Goal: Information Seeking & Learning: Check status

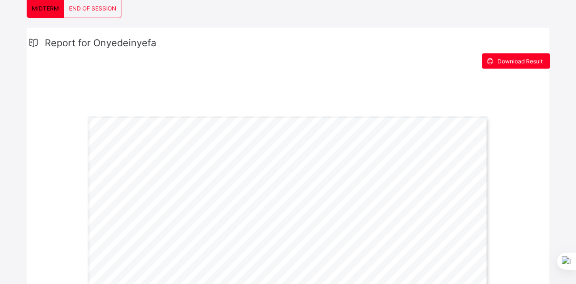
scroll to position [153, 0]
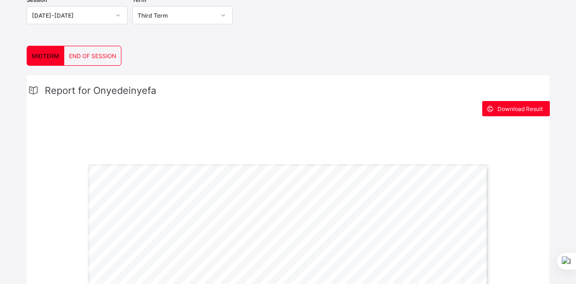
click at [91, 48] on div "END OF SESSION" at bounding box center [92, 55] width 57 height 19
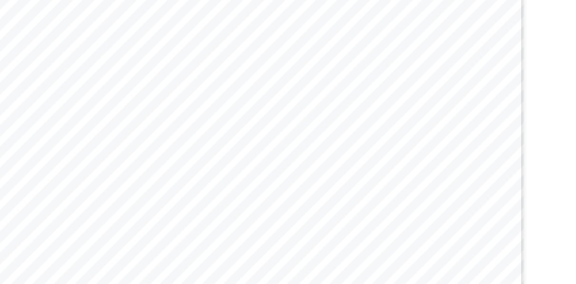
scroll to position [313, 0]
drag, startPoint x: 263, startPoint y: 148, endPoint x: 245, endPoint y: 152, distance: 18.5
click at [245, 152] on div "Page 1 Powered by Flexisaf Edusoft Limited | [URL][DOMAIN_NAME] SENIOR SCHOOL E…" at bounding box center [288, 146] width 401 height 284
click at [242, 70] on div "Page 1 Powered by Flexisaf Edusoft Limited | [URL][DOMAIN_NAME] SENIOR SCHOOL E…" at bounding box center [288, 146] width 401 height 284
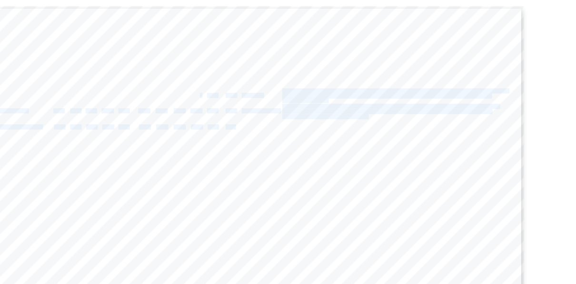
drag, startPoint x: 253, startPoint y: 69, endPoint x: 244, endPoint y: 69, distance: 8.6
click at [244, 69] on div "Page 1 Powered by Flexisaf Edusoft Limited | [URL][DOMAIN_NAME] SENIOR SCHOOL E…" at bounding box center [288, 146] width 401 height 284
drag, startPoint x: 244, startPoint y: 69, endPoint x: 229, endPoint y: 65, distance: 15.6
click at [229, 65] on div "Page 1 Powered by Flexisaf Edusoft Limited | [URL][DOMAIN_NAME] SENIOR SCHOOL E…" at bounding box center [288, 146] width 401 height 284
click at [247, 66] on div "Page 1 Powered by Flexisaf Edusoft Limited | [URL][DOMAIN_NAME] SENIOR SCHOOL E…" at bounding box center [288, 146] width 401 height 284
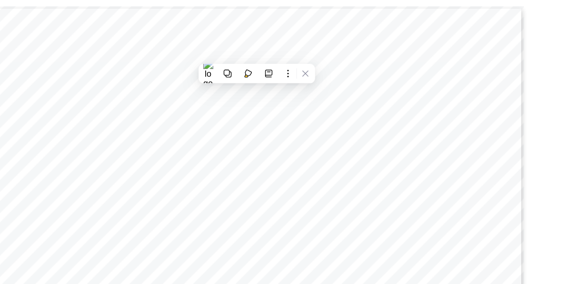
click at [274, 134] on div "Page 1 Powered by Flexisaf Edusoft Limited | [URL][DOMAIN_NAME] SENIOR SCHOOL E…" at bounding box center [288, 146] width 401 height 284
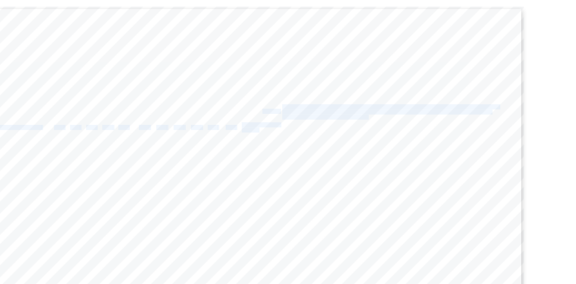
drag, startPoint x: 329, startPoint y: 107, endPoint x: 295, endPoint y: 79, distance: 43.6
click at [295, 79] on div "Page 1 Powered by Flexisaf Edusoft Limited | [URL][DOMAIN_NAME] SENIOR SCHOOL E…" at bounding box center [288, 147] width 401 height 284
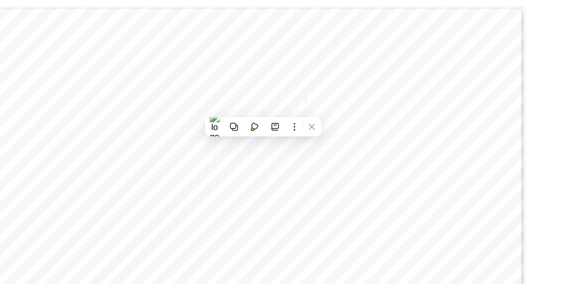
drag, startPoint x: 295, startPoint y: 79, endPoint x: 331, endPoint y: 74, distance: 35.6
click at [331, 74] on span "instructions carefully." at bounding box center [326, 74] width 33 height 3
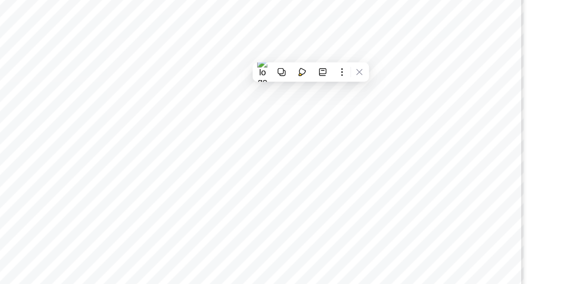
click at [352, 118] on span "excel further, he should work on improving examination scores and adopt the [PE…" at bounding box center [401, 118] width 182 height 3
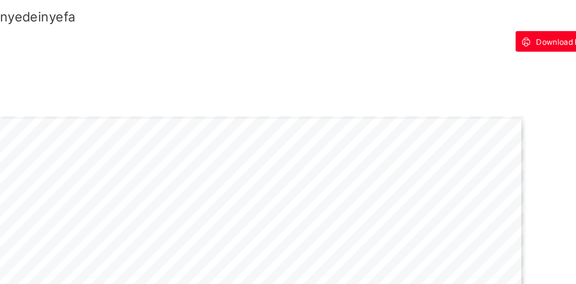
scroll to position [212, 0]
